Goal: Use online tool/utility: Utilize a website feature to perform a specific function

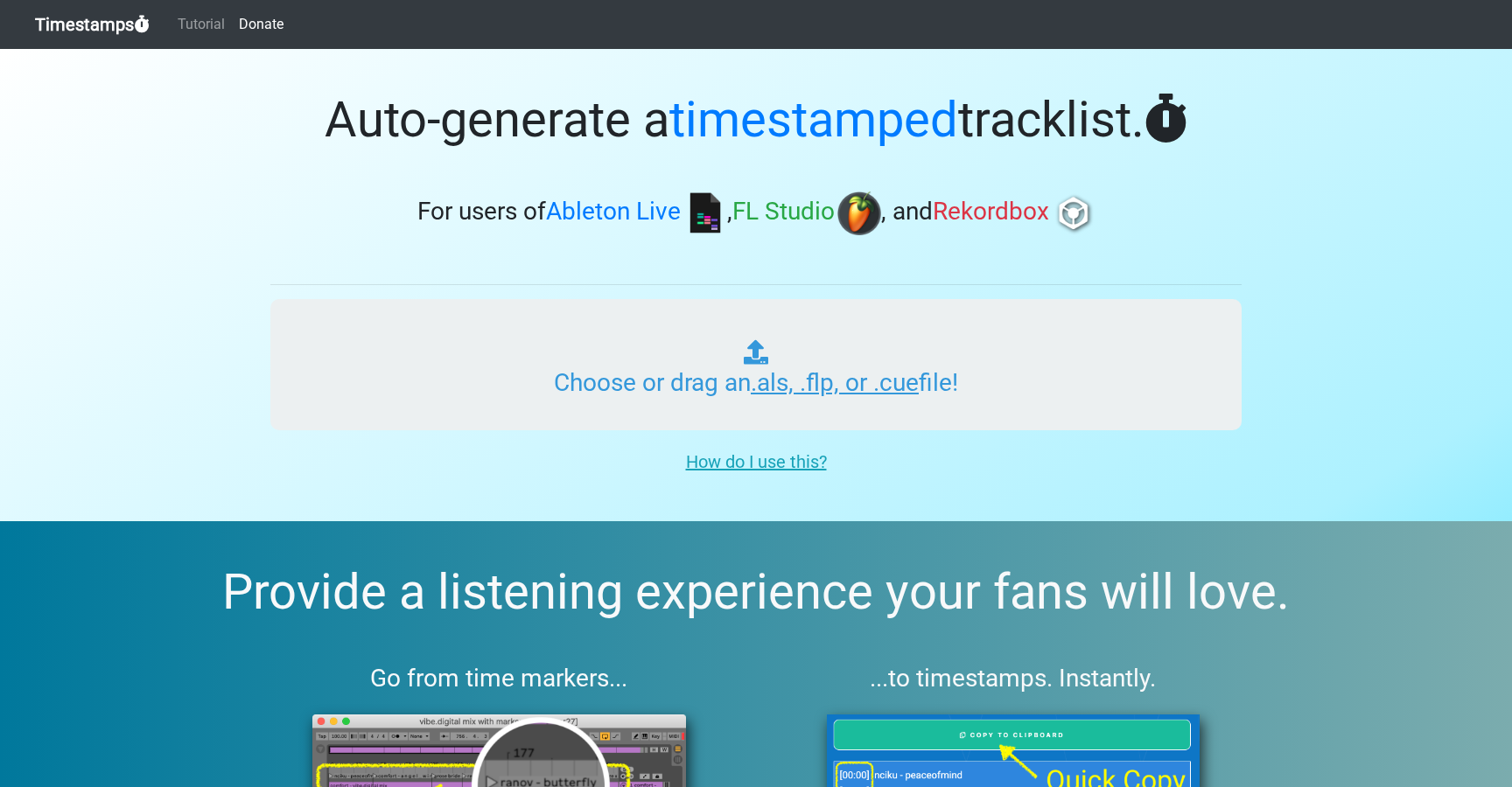
type input "C:\fakepath\ITM_XL_PLAYLIST_064_LUCID__CHILL_HOUSE_251013.als"
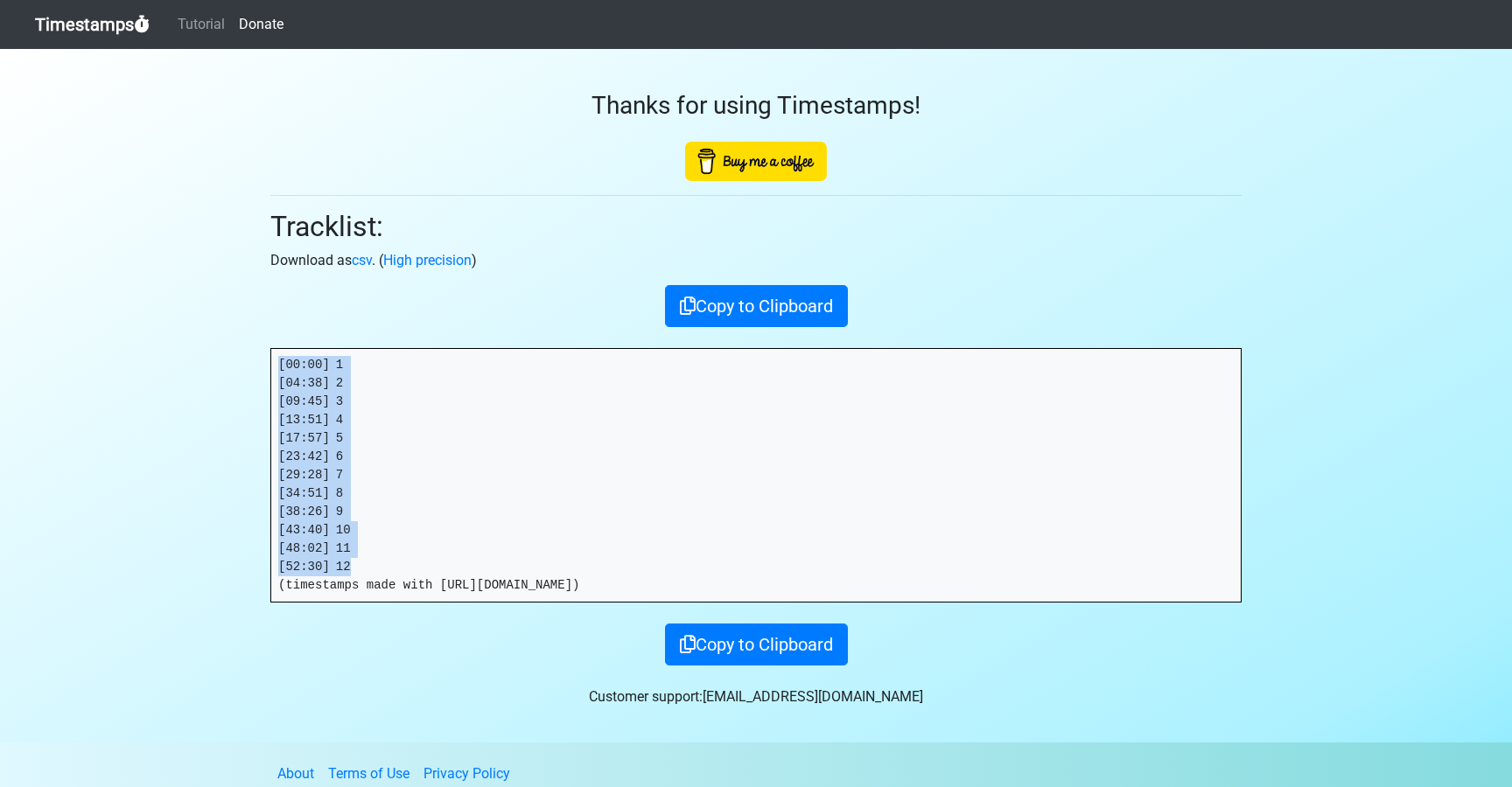
drag, startPoint x: 357, startPoint y: 570, endPoint x: 259, endPoint y: 364, distance: 228.1
click at [259, 362] on div "Thanks for using Timestamps! Tracklist: Download as csv . ( High precision ) Co…" at bounding box center [755, 357] width 997 height 617
copy pre "[00:00] 1 [04:38] 2 [09:45] 3 [13:51] 4 [17:57] 5 [23:42] 6 [29:28] 7 [34:51] 8…"
click at [103, 35] on link "Timestamps" at bounding box center [92, 25] width 114 height 35
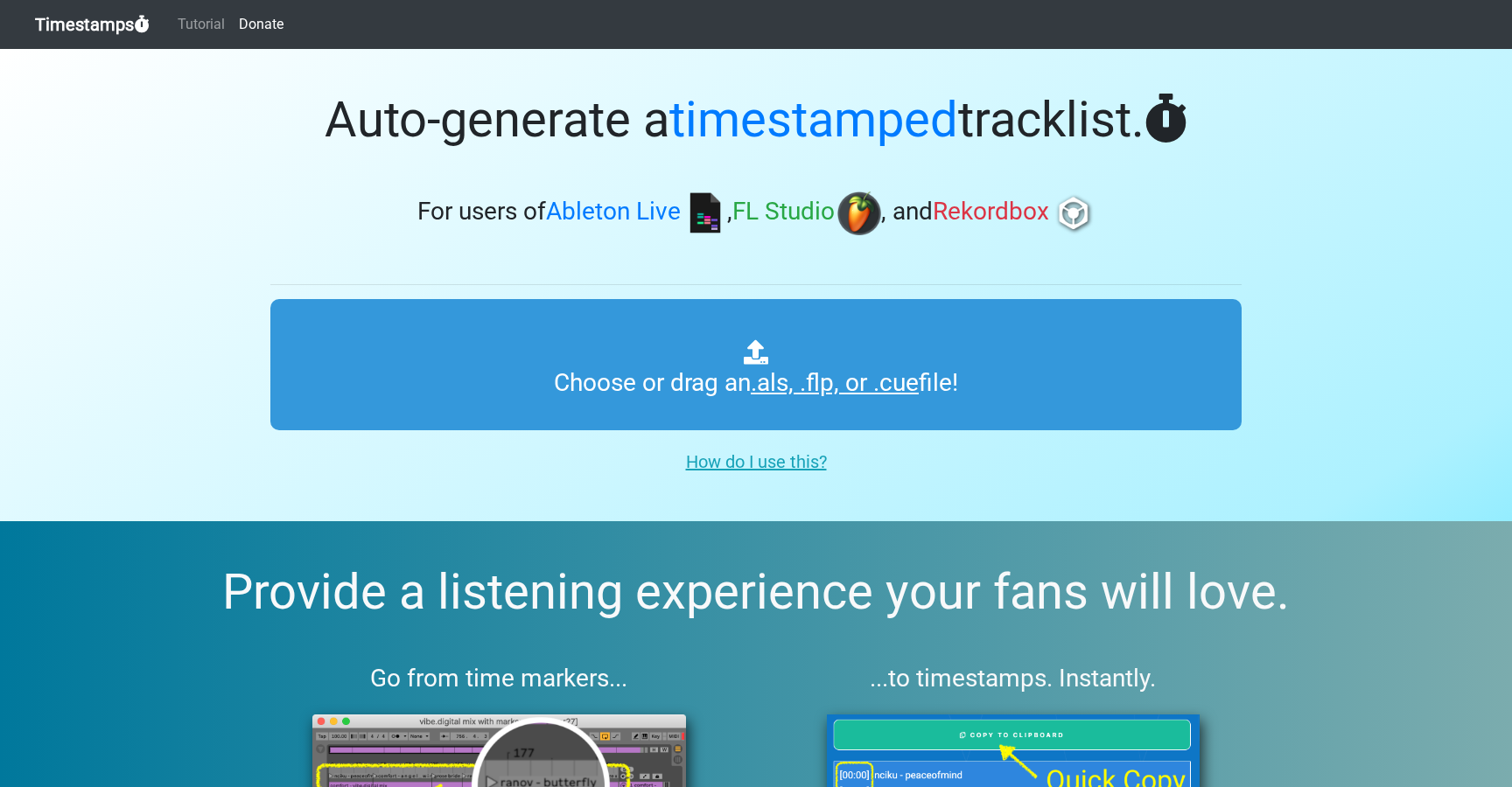
type input "C:\fakepath\ITM_XL_PLAYLIST_065_LUCID__CHILL_HOUSE_251013.als"
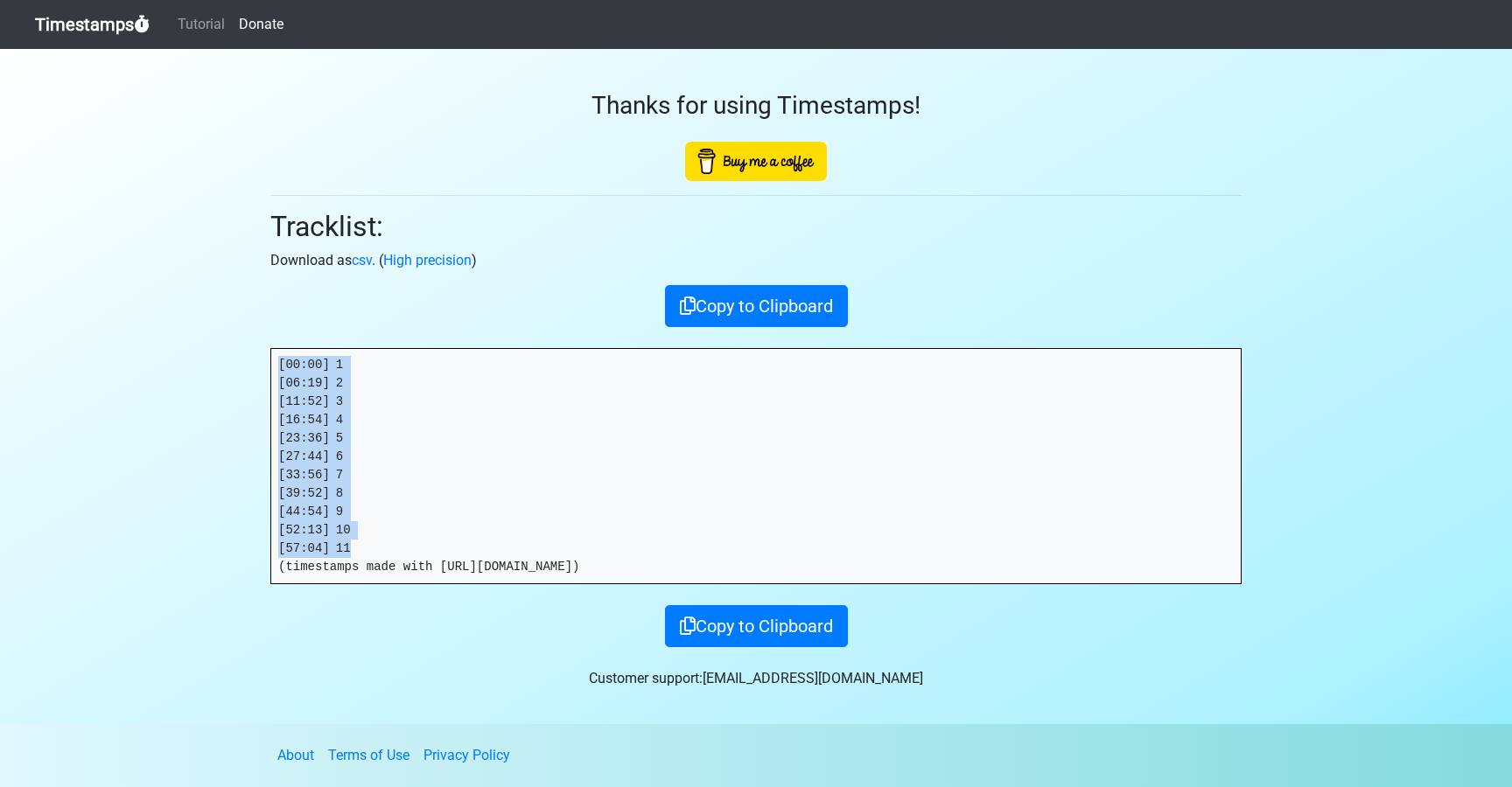
drag, startPoint x: 368, startPoint y: 550, endPoint x: 251, endPoint y: 362, distance: 221.4
click at [251, 363] on section "Thanks for using Timestamps! Tracklist: Download as csv . ( High precision ) Co…" at bounding box center [756, 387] width 1512 height 676
copy pre "[00:00] 1 [06:19] 2 [11:52] 3 [16:54] 4 [23:36] 5 [27:44] 6 [33:56] 7 [39:52] 8…"
